Goal: Transaction & Acquisition: Book appointment/travel/reservation

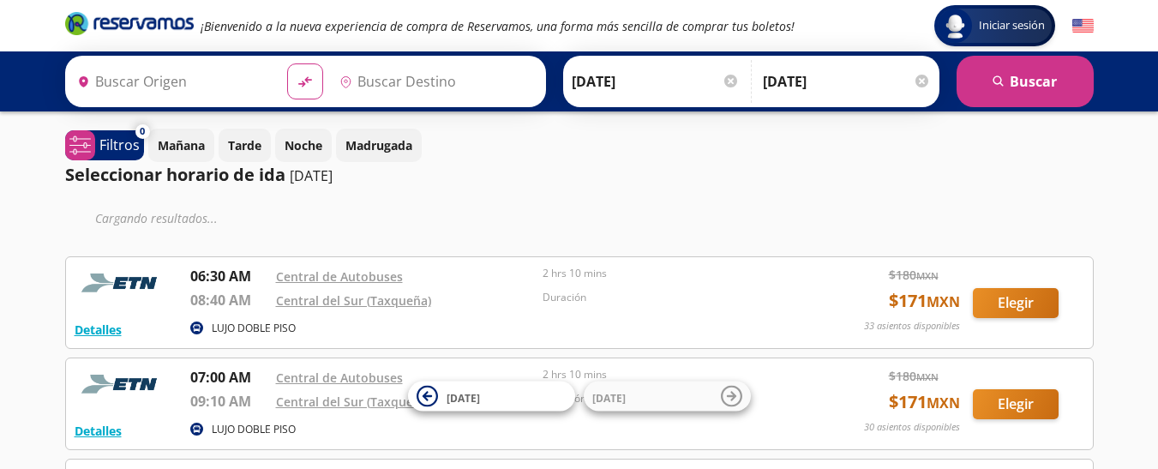
type input "[GEOGRAPHIC_DATA], [GEOGRAPHIC_DATA]"
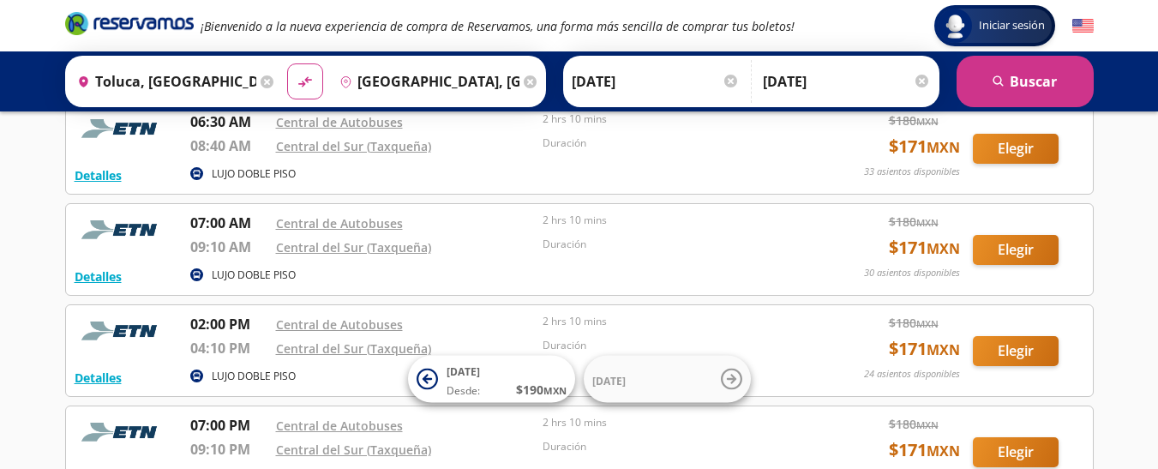
scroll to position [137, 0]
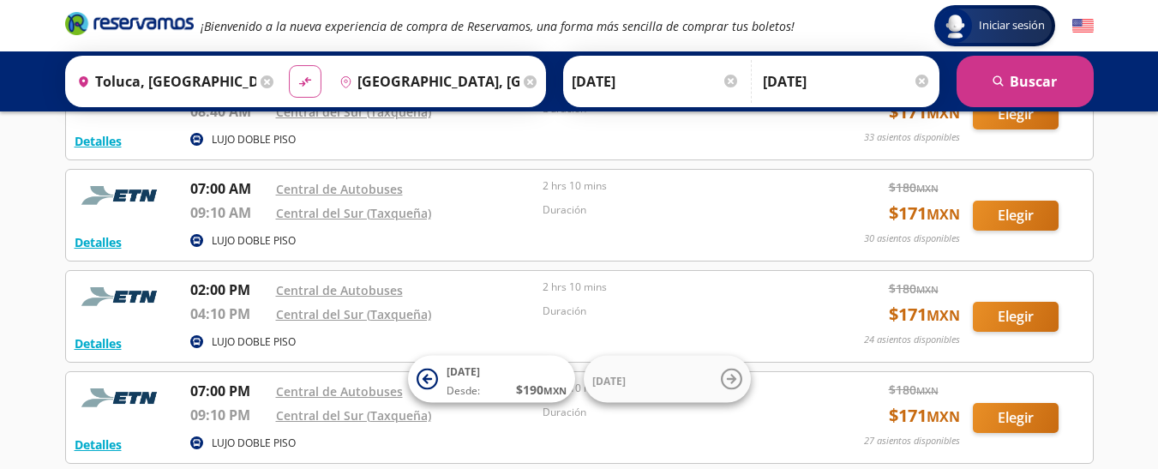
click at [305, 70] on button "material-symbols:compare-arrows-rounded" at bounding box center [305, 81] width 33 height 33
type input "[GEOGRAPHIC_DATA], [GEOGRAPHIC_DATA]"
type input "Toluca, [GEOGRAPHIC_DATA]"
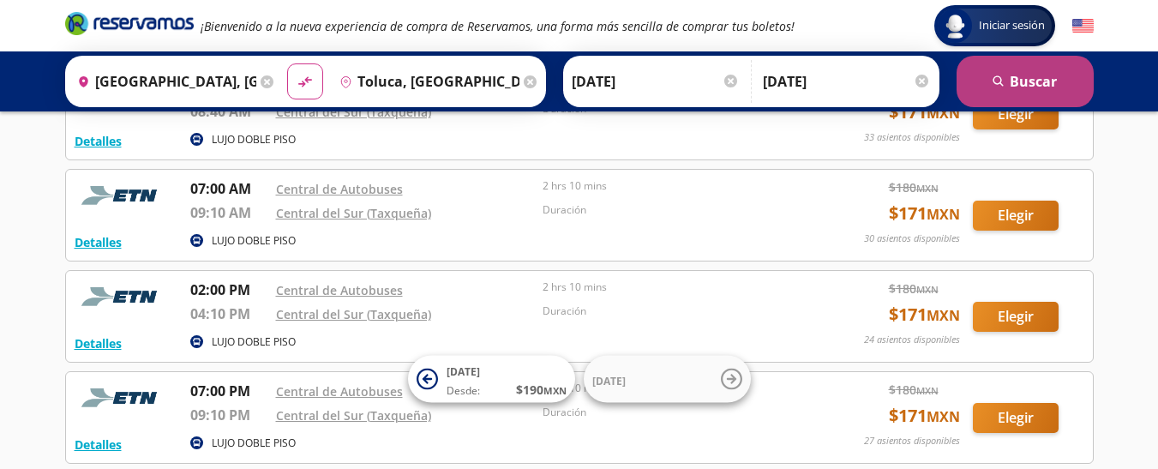
click at [1048, 77] on button "search [GEOGRAPHIC_DATA]" at bounding box center [1025, 81] width 137 height 51
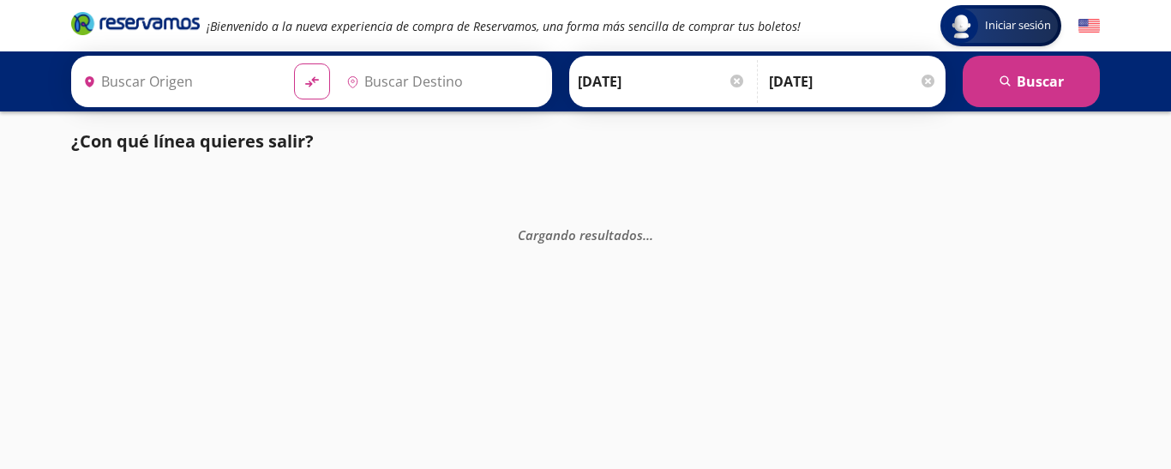
type input "[GEOGRAPHIC_DATA], [GEOGRAPHIC_DATA]"
type input "Toluca, [GEOGRAPHIC_DATA]"
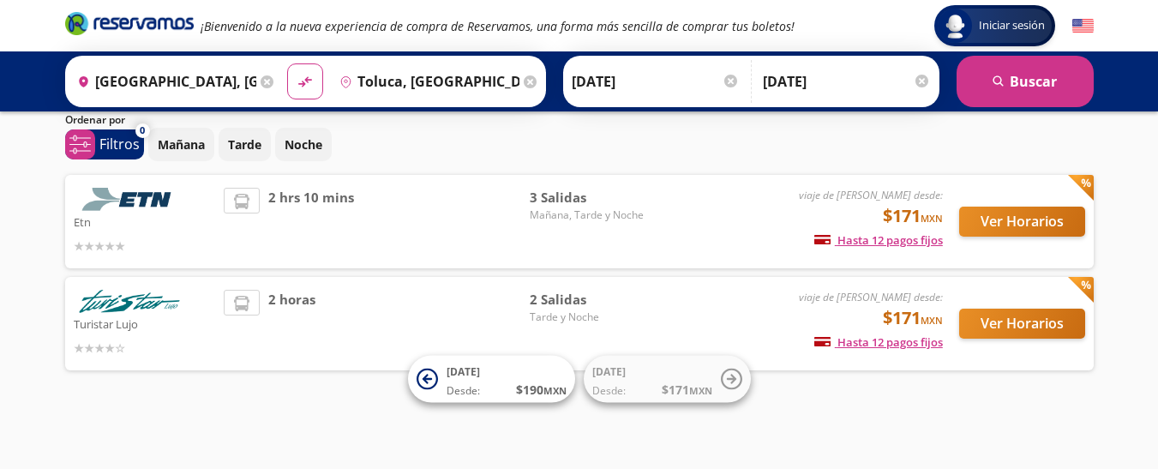
scroll to position [59, 0]
click at [713, 220] on div "viaje de [PERSON_NAME] desde: $171 MXN Hasta 12 pagos fijos Pagos fijos en comp…" at bounding box center [801, 222] width 284 height 68
click at [999, 217] on button "Ver Horarios" at bounding box center [1023, 222] width 126 height 30
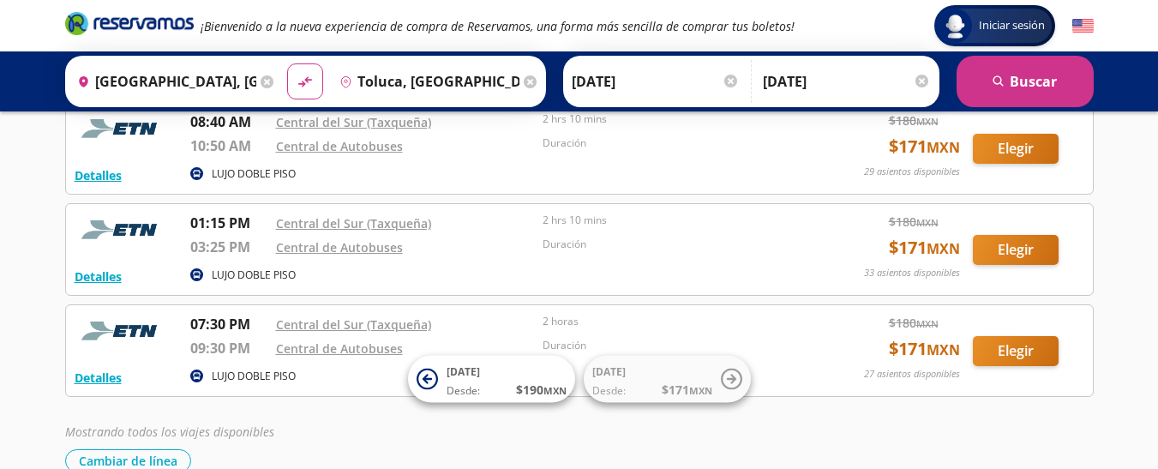
scroll to position [137, 0]
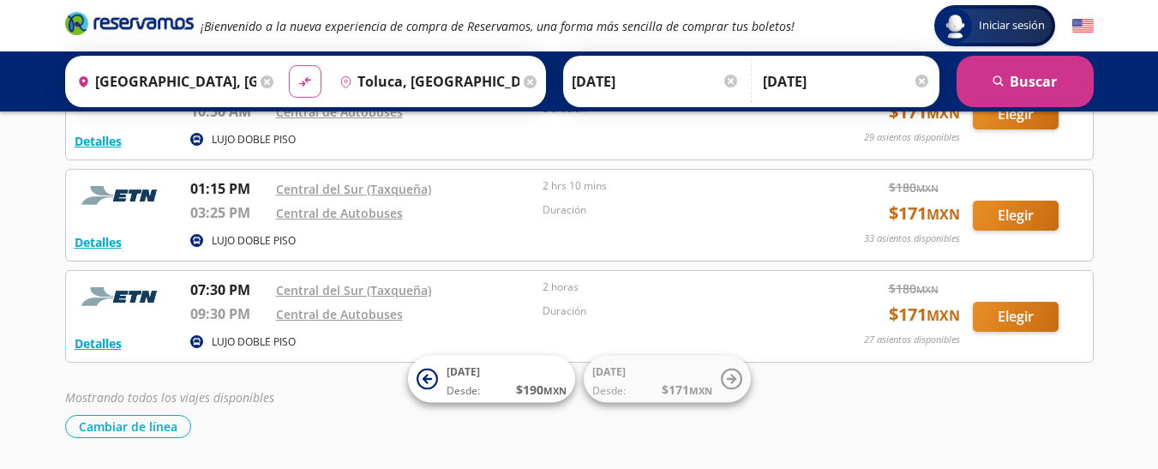
click at [302, 76] on icon "material-symbols:compare-arrows-rounded" at bounding box center [305, 82] width 15 height 16
type input "Toluca, [GEOGRAPHIC_DATA]"
type input "[GEOGRAPHIC_DATA], [GEOGRAPHIC_DATA]"
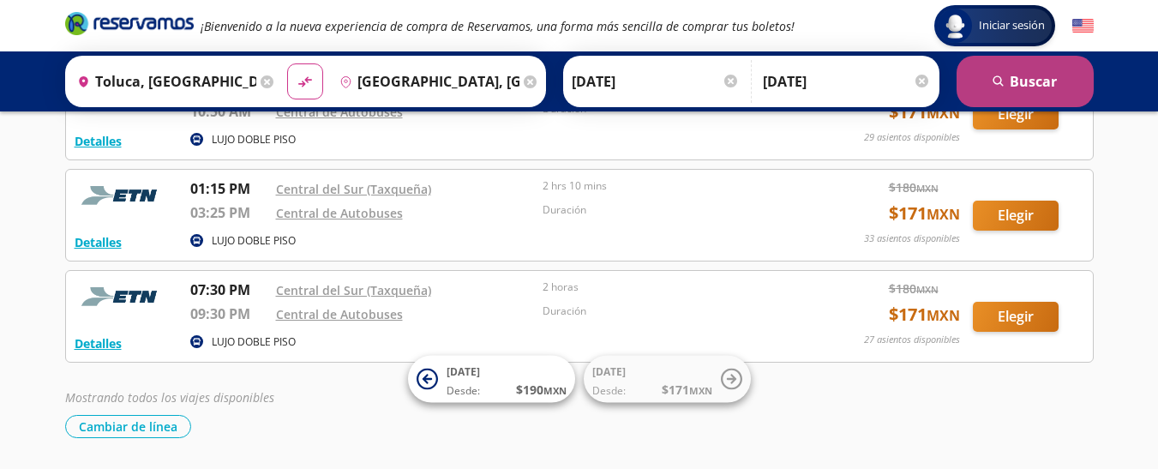
click at [1048, 81] on button "search [GEOGRAPHIC_DATA]" at bounding box center [1025, 81] width 137 height 51
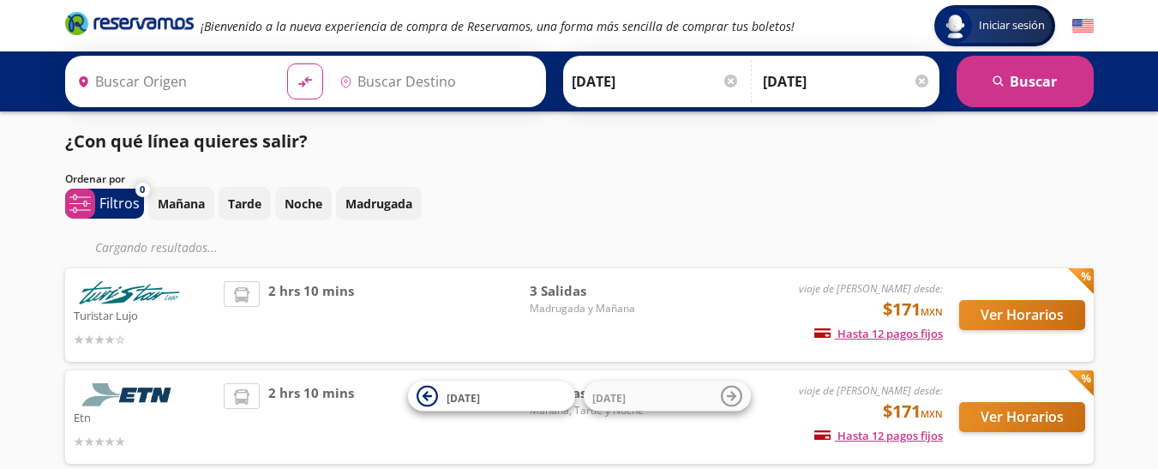
type input "Toluca, [GEOGRAPHIC_DATA]"
type input "[GEOGRAPHIC_DATA], [GEOGRAPHIC_DATA]"
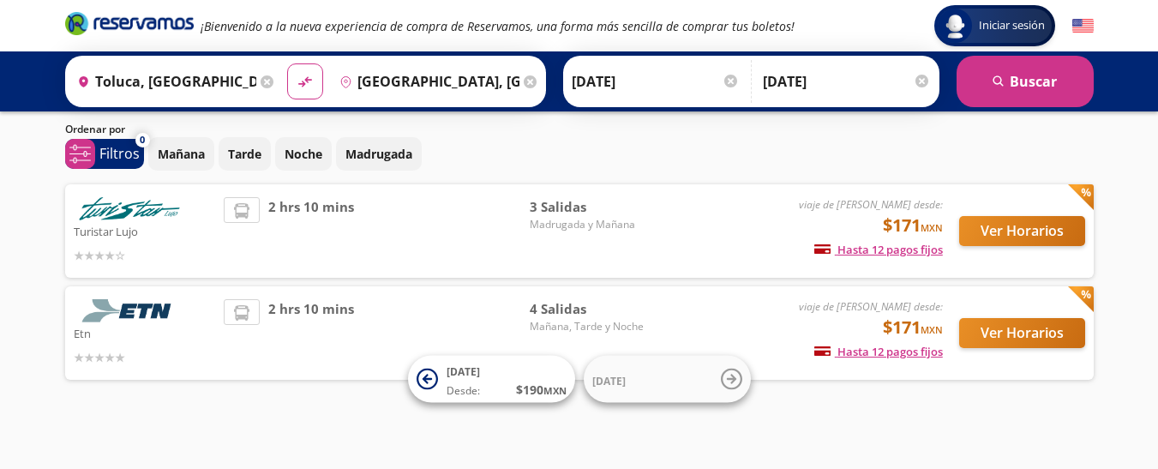
scroll to position [59, 0]
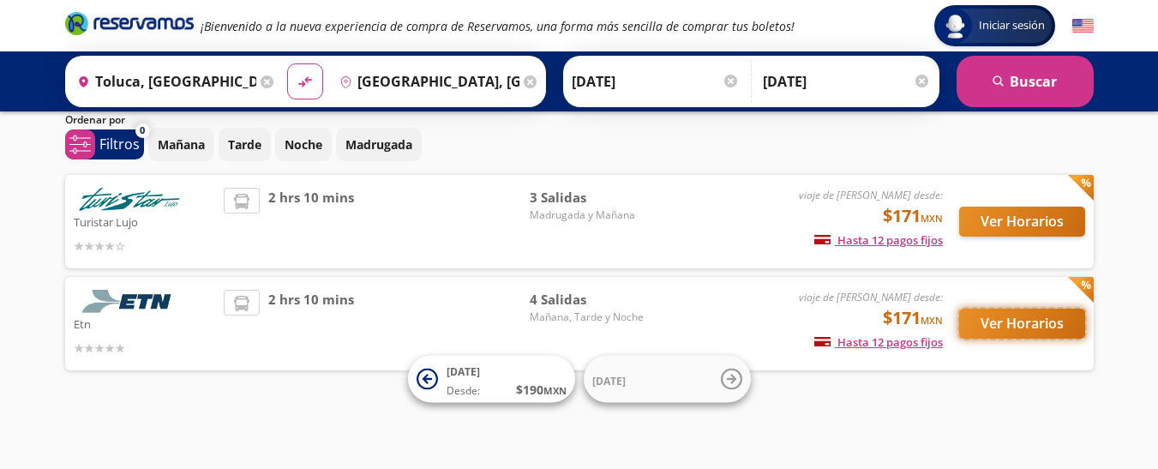
click at [998, 321] on button "Ver Horarios" at bounding box center [1023, 324] width 126 height 30
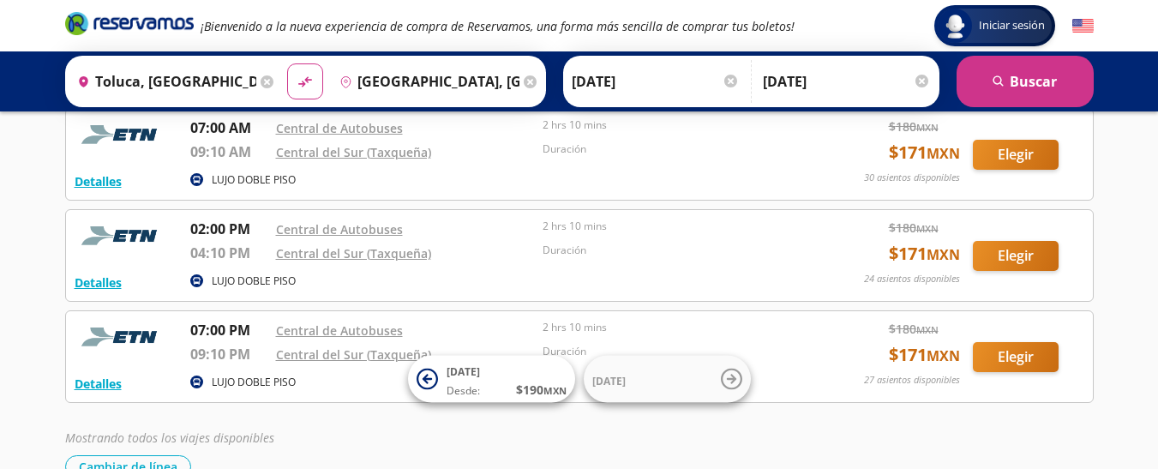
scroll to position [202, 0]
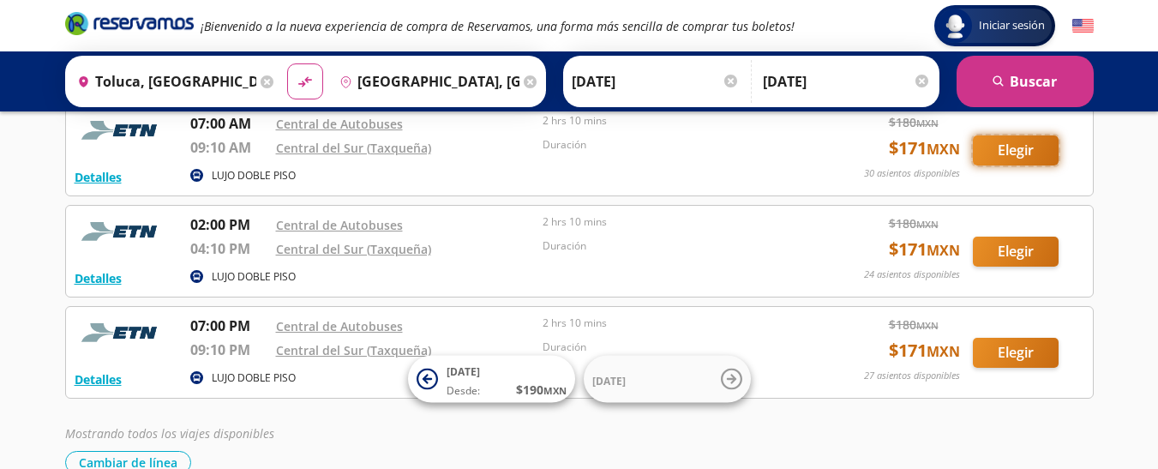
click at [1015, 135] on button "Elegir" at bounding box center [1016, 150] width 86 height 30
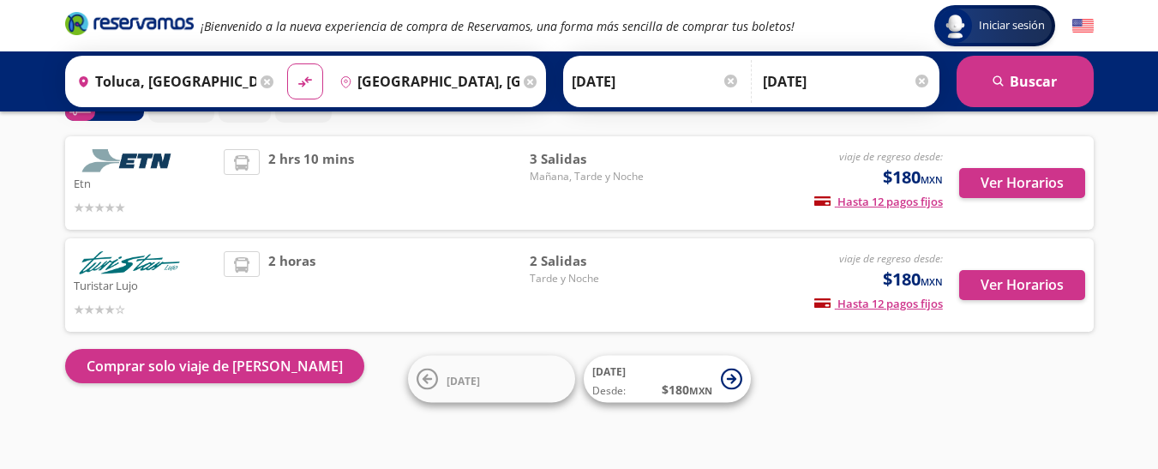
scroll to position [98, 0]
click at [1024, 181] on button "Ver Horarios" at bounding box center [1023, 183] width 126 height 30
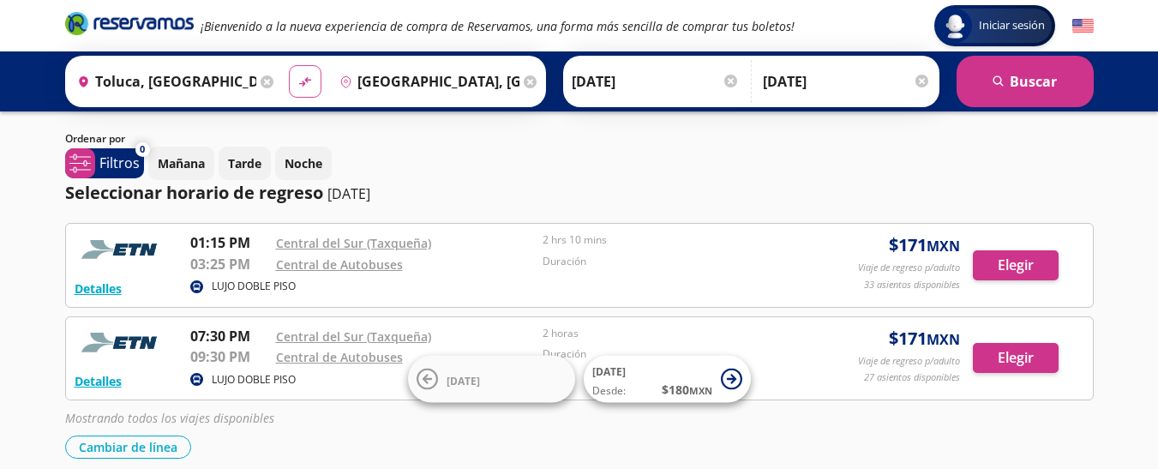
scroll to position [103, 0]
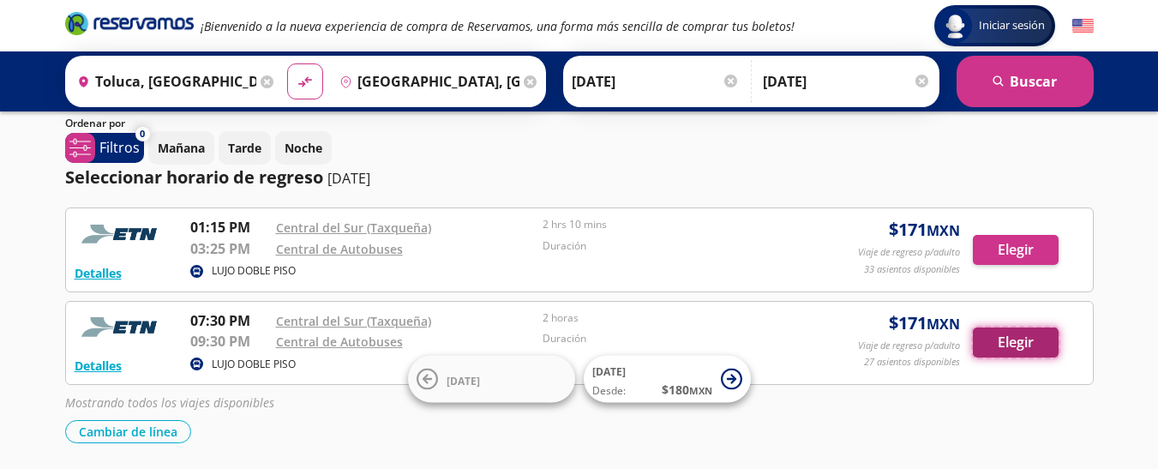
click at [1010, 348] on button "Elegir" at bounding box center [1016, 343] width 86 height 30
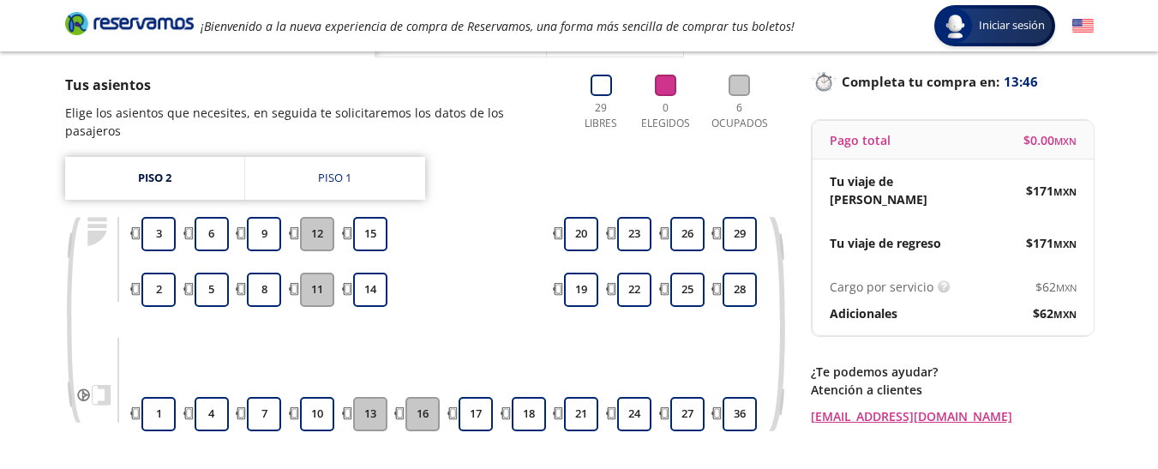
scroll to position [137, 0]
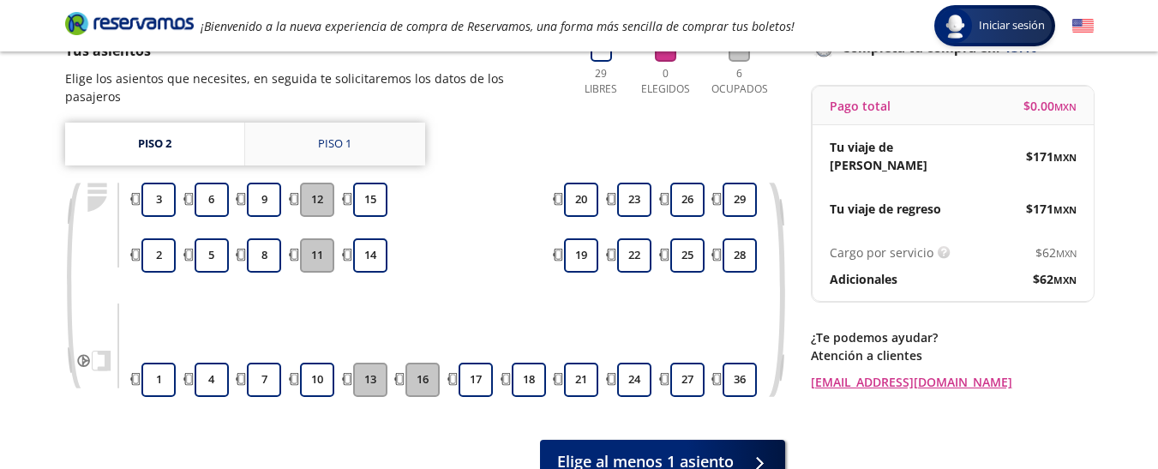
click at [342, 135] on div "Piso 1" at bounding box center [334, 143] width 33 height 17
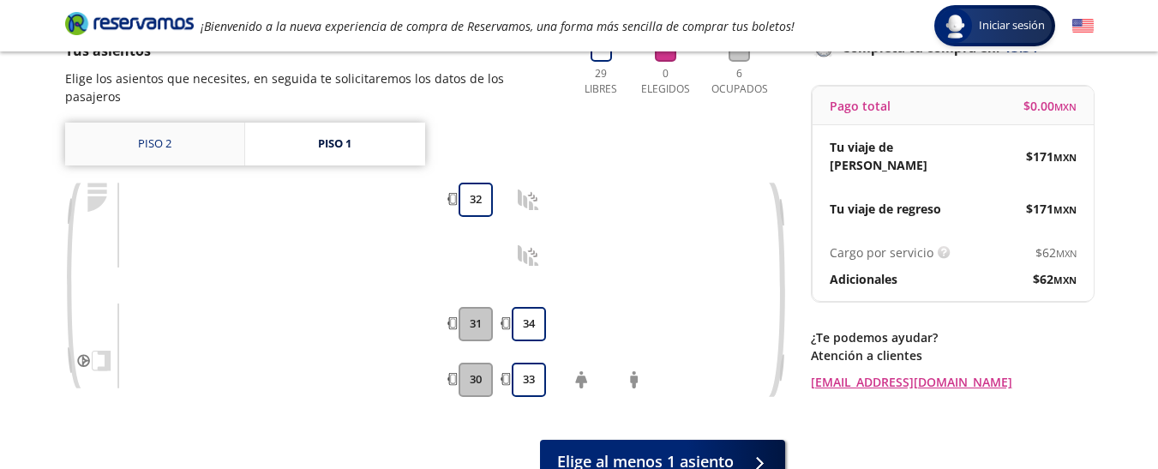
click at [183, 135] on link "Piso 2" at bounding box center [154, 144] width 179 height 43
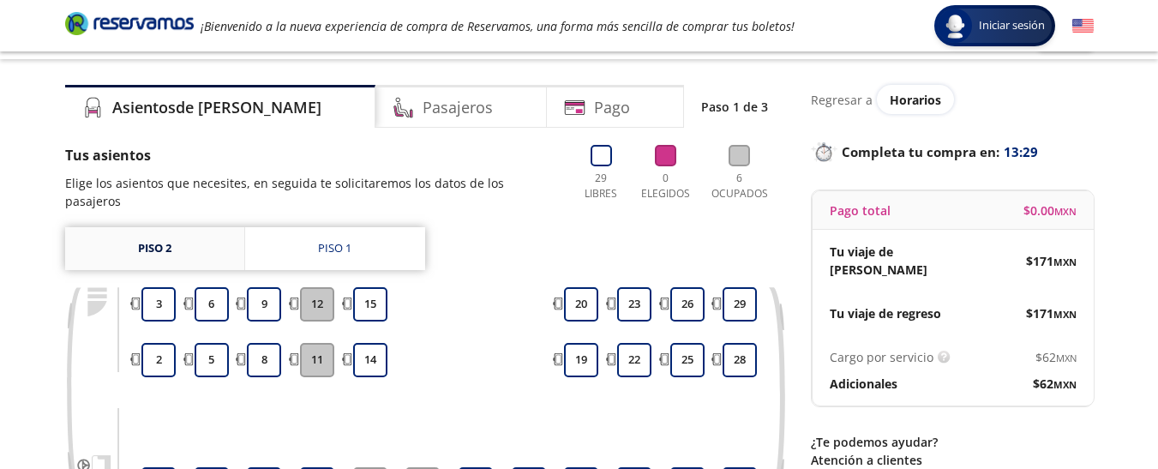
scroll to position [34, 0]
